Goal: Task Accomplishment & Management: Use online tool/utility

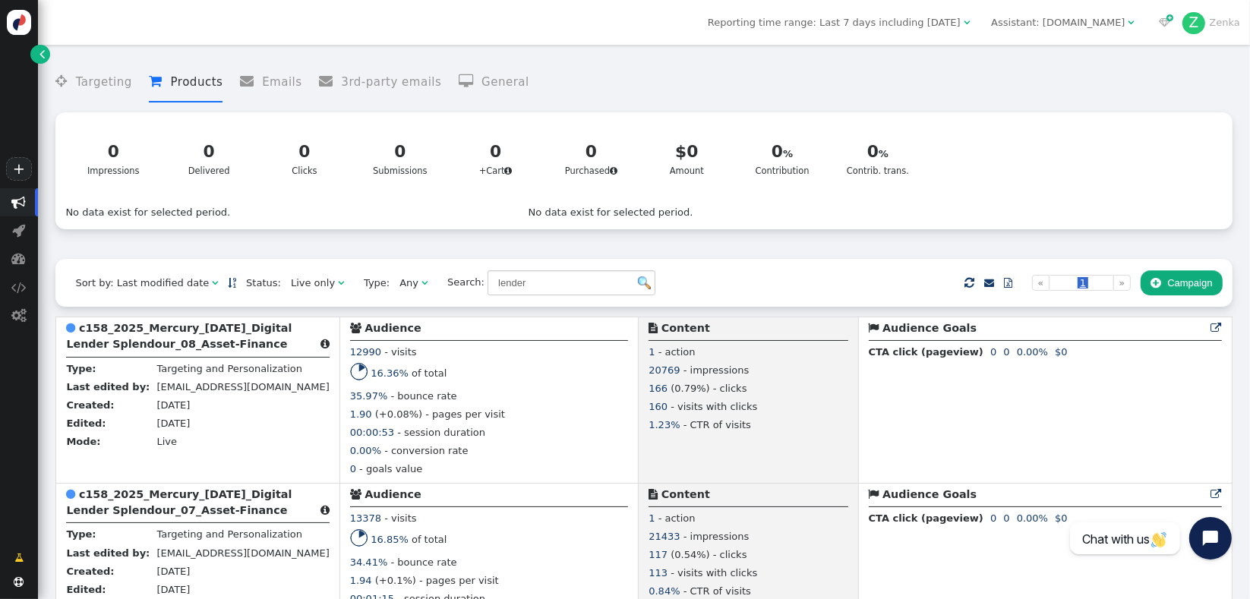
scroll to position [228, 0]
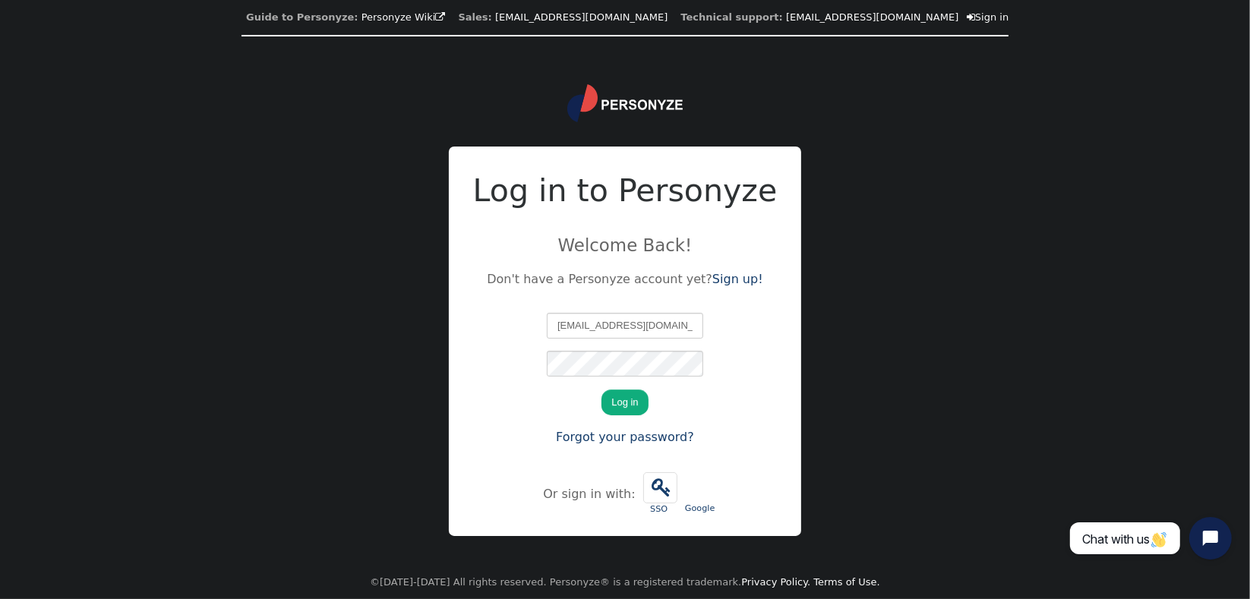
click at [1028, 364] on div "Guide to Personyze: Personyze Wiki  Sales: [EMAIL_ADDRESS][DOMAIN_NAME] Techni…" at bounding box center [625, 299] width 1250 height 599
click at [627, 415] on form "[EMAIL_ADDRESS][DOMAIN_NAME] We just sent you a verification code. Please enter…" at bounding box center [625, 380] width 156 height 134
click at [636, 408] on button "Log in" at bounding box center [624, 402] width 46 height 26
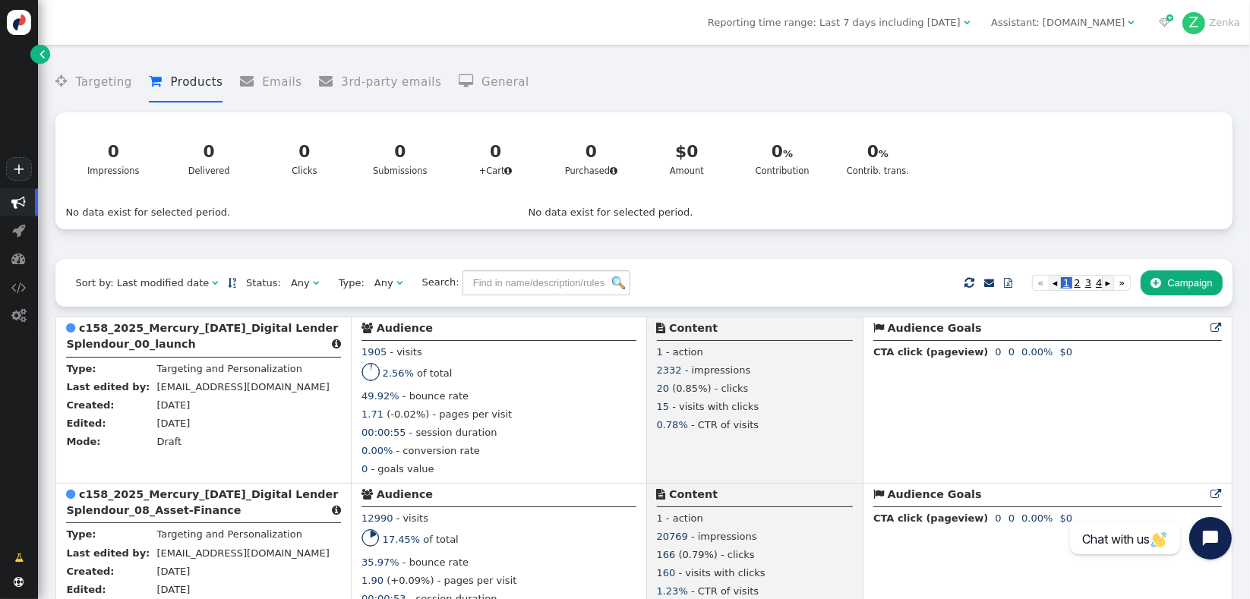
click at [291, 286] on div "Any" at bounding box center [300, 283] width 19 height 15
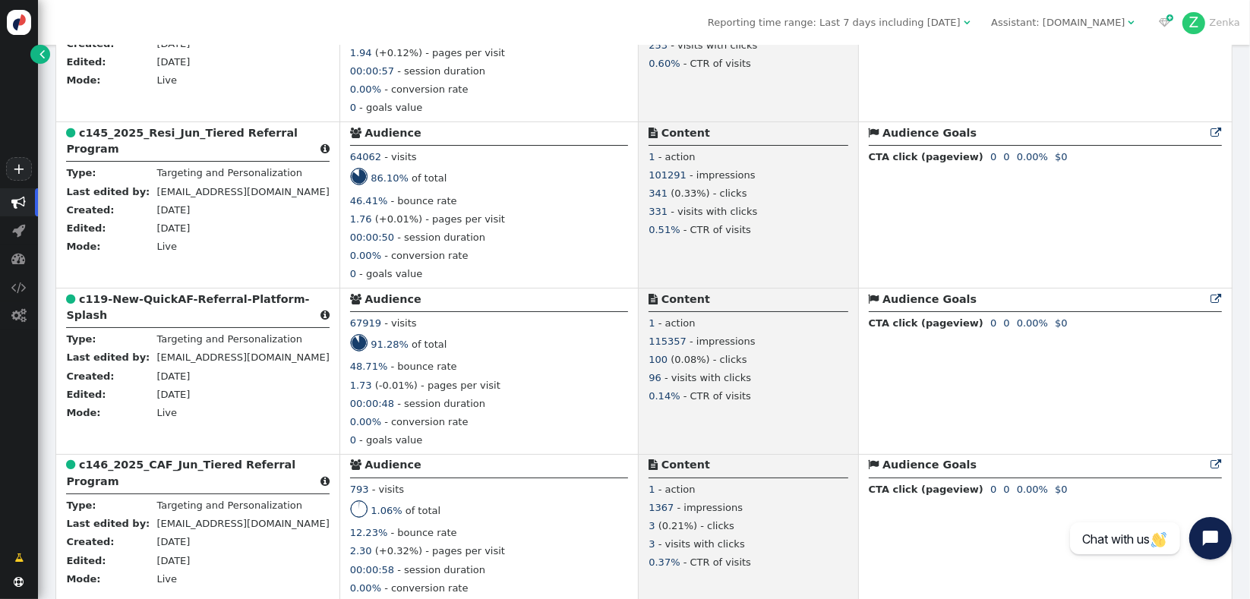
scroll to position [394, 0]
